Goal: Task Accomplishment & Management: Manage account settings

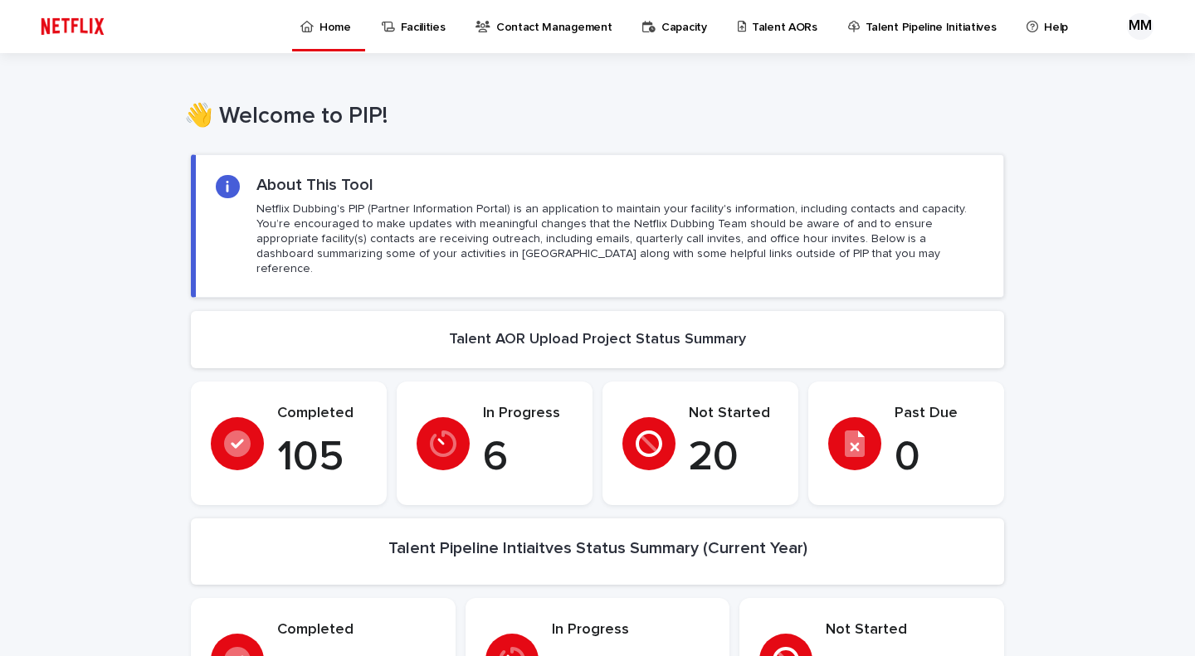
click at [759, 32] on p "Talent AORs" at bounding box center [785, 17] width 66 height 35
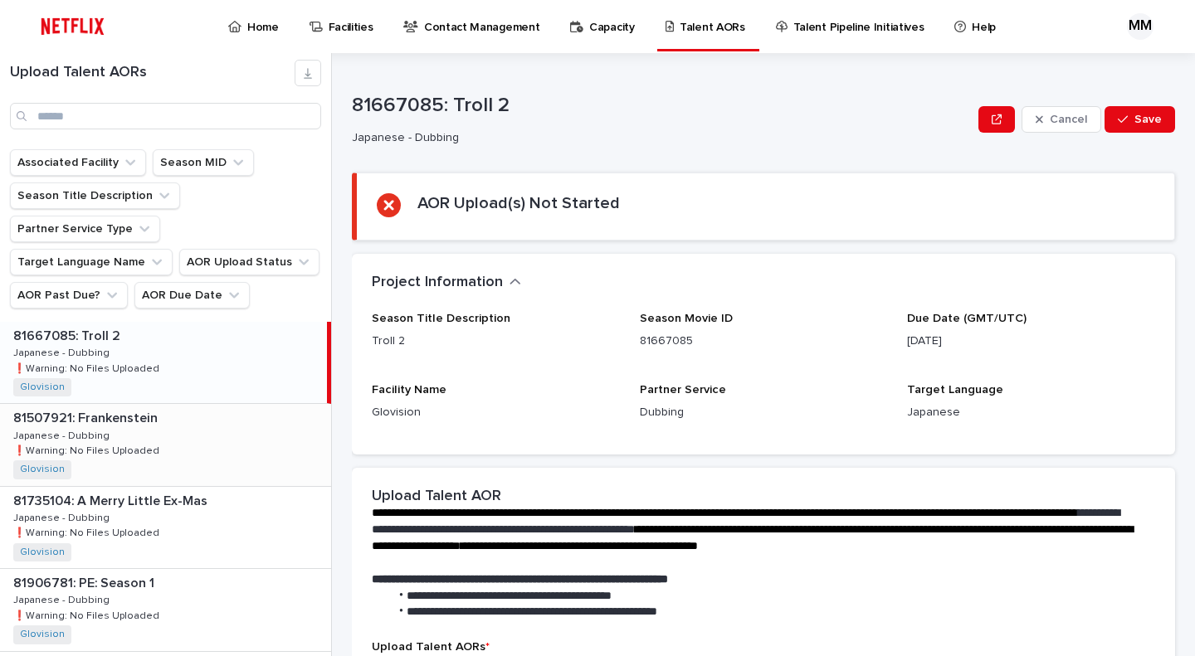
click at [137, 404] on div "81507921: Frankenstein 81507921: Frankenstein Japanese - Dubbing Japanese - Dub…" at bounding box center [165, 444] width 331 height 81
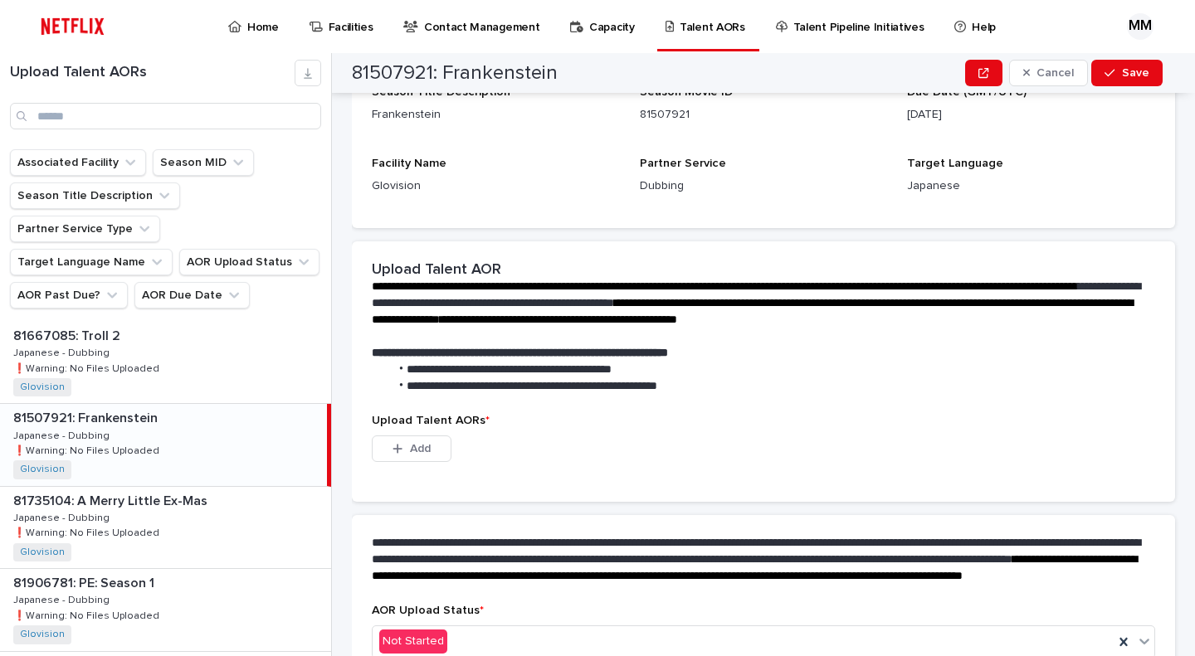
scroll to position [207, 0]
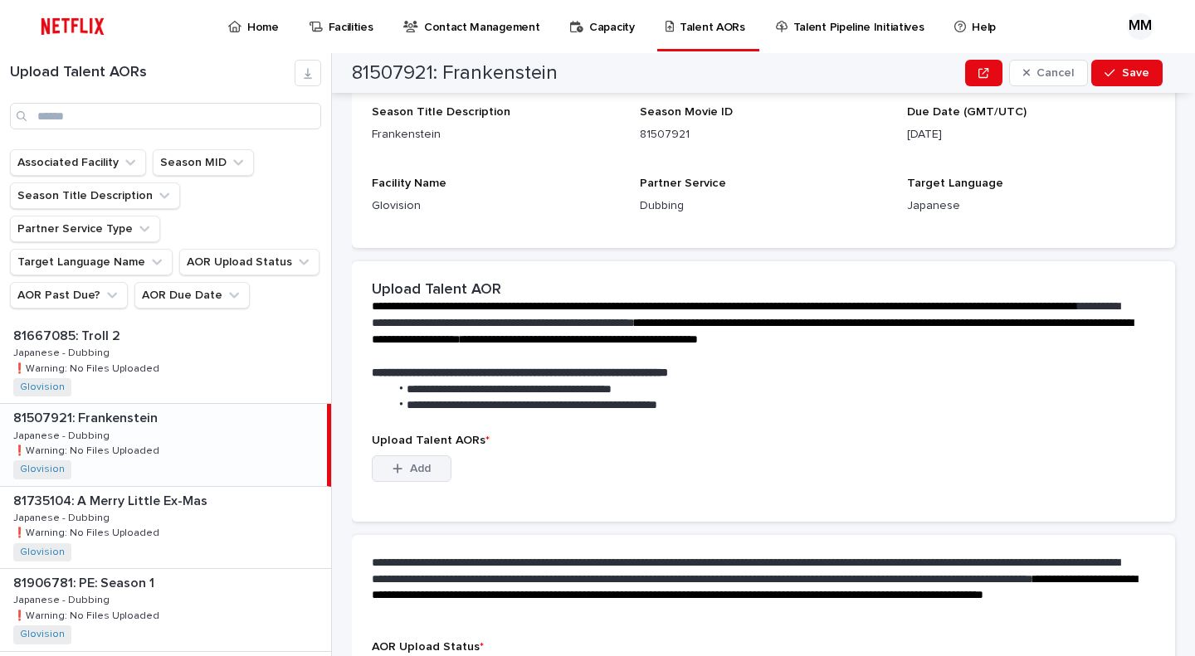
click at [430, 466] on span "Add" at bounding box center [420, 469] width 21 height 12
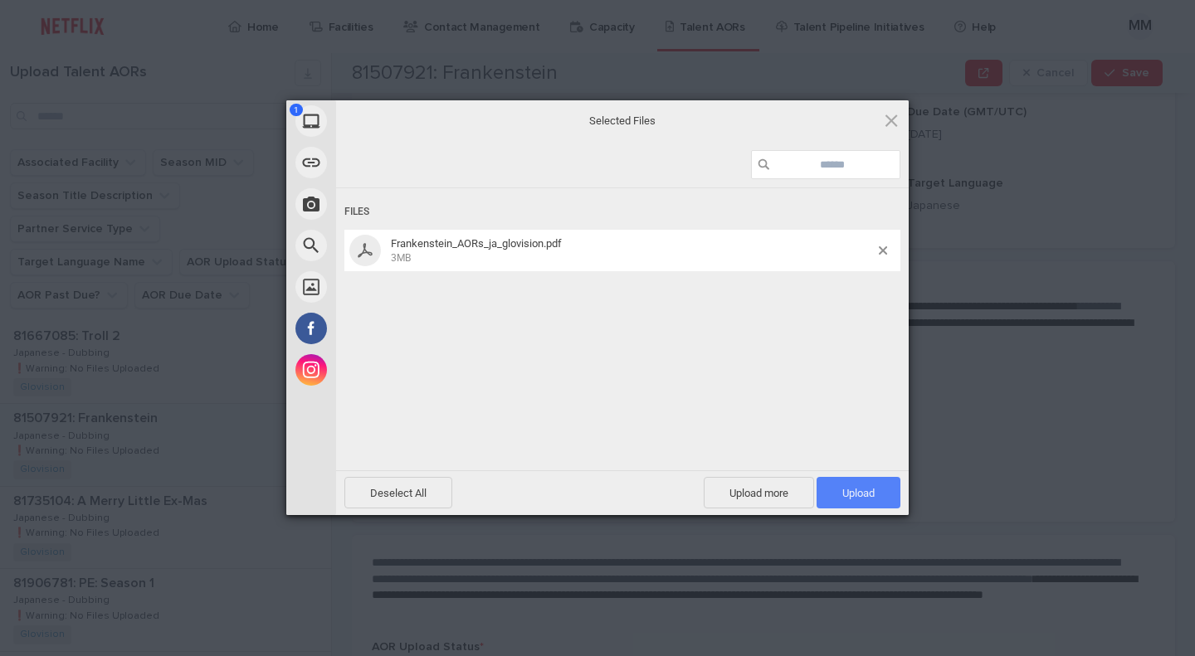
click at [857, 493] on span "Upload 1" at bounding box center [858, 493] width 32 height 12
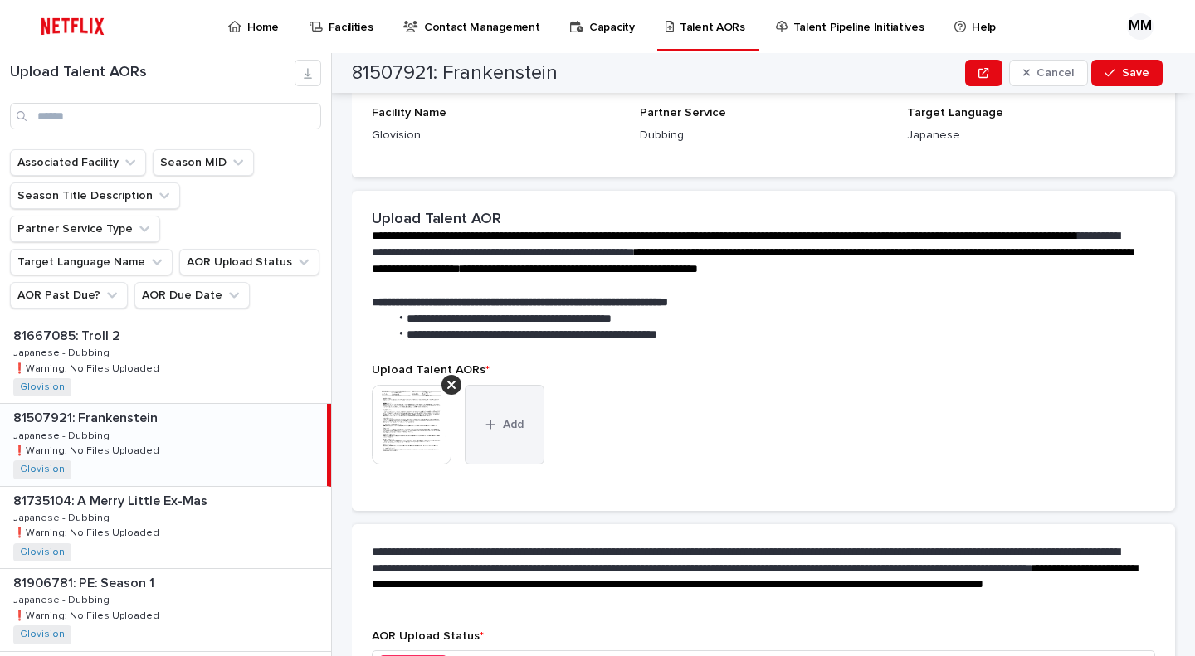
scroll to position [315, 0]
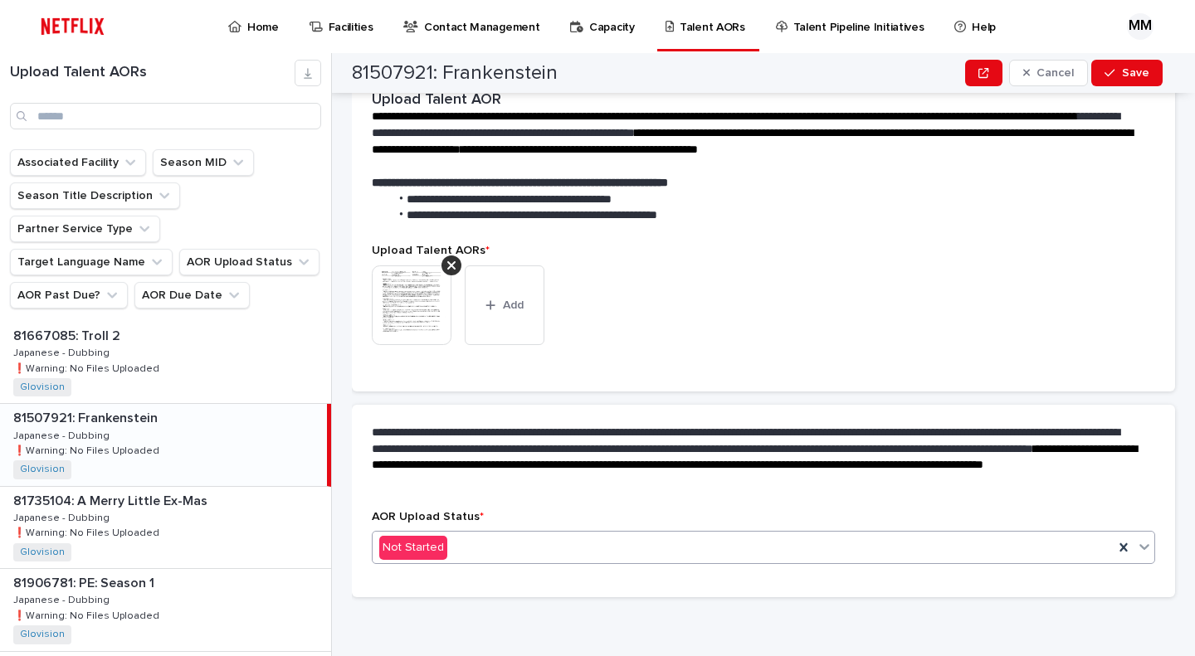
click at [520, 552] on div "Not Started" at bounding box center [743, 547] width 741 height 27
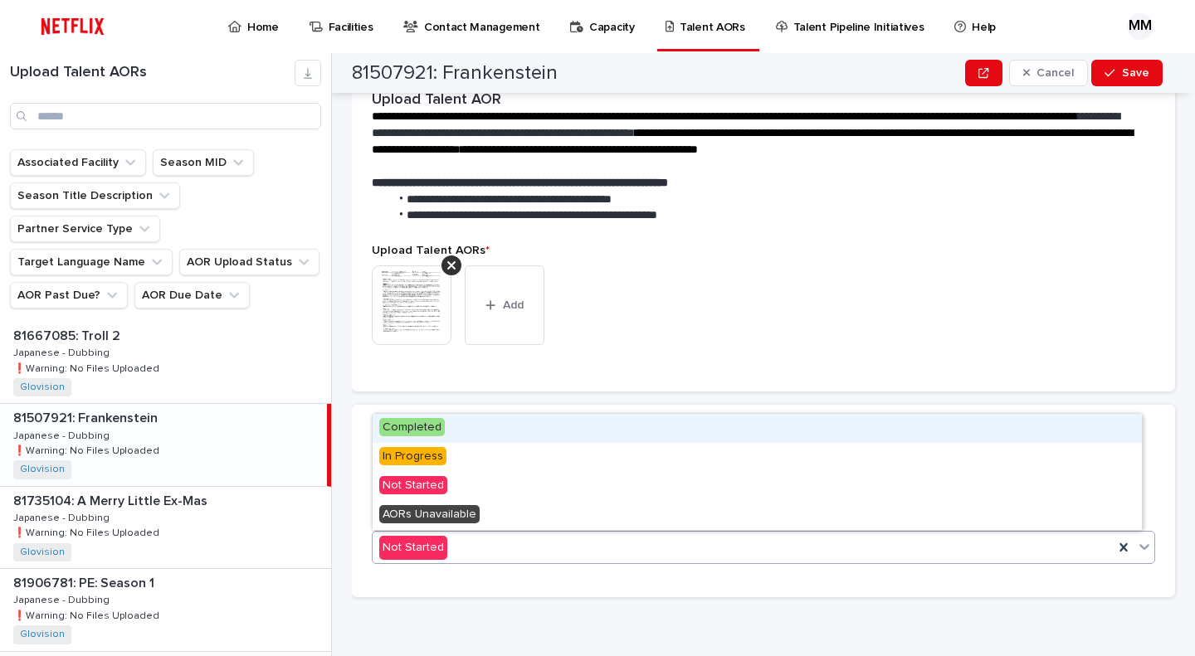
click at [501, 431] on div "Completed" at bounding box center [757, 428] width 769 height 29
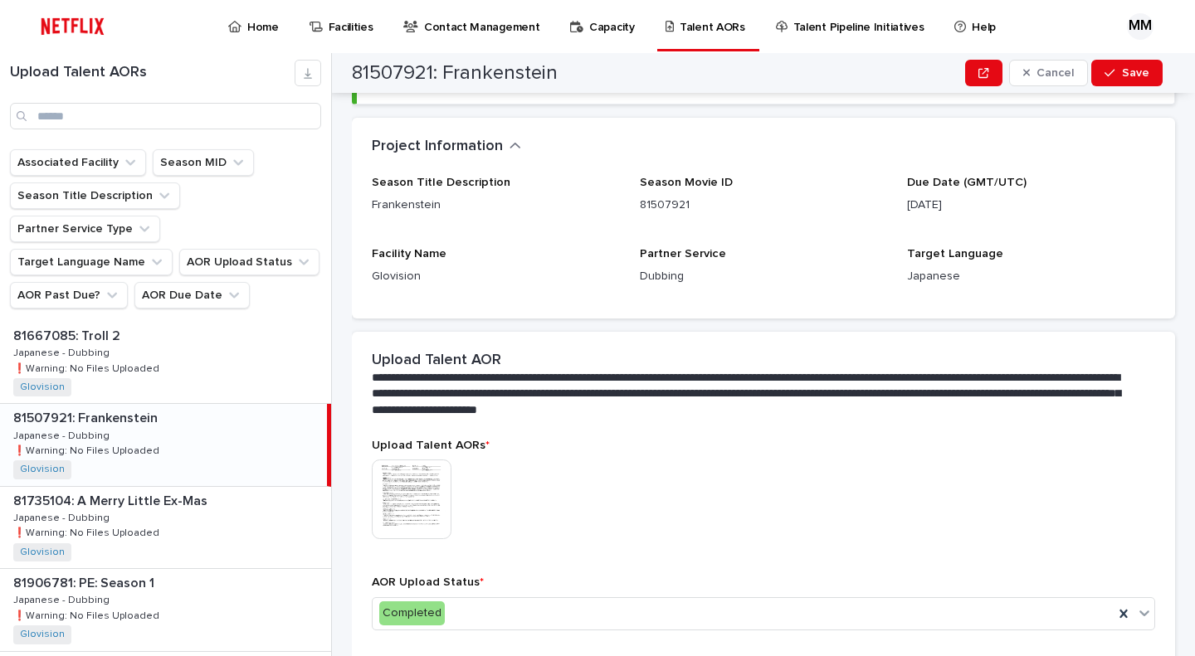
scroll to position [0, 0]
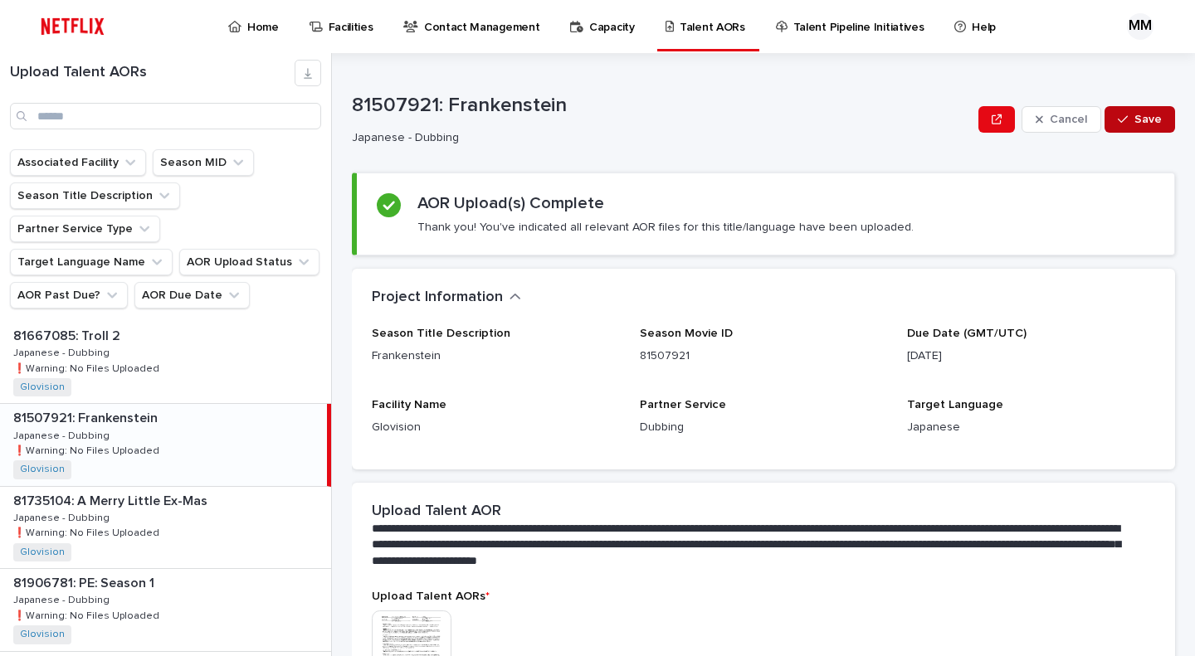
click at [1139, 111] on button "Save" at bounding box center [1140, 119] width 71 height 27
